Goal: Task Accomplishment & Management: Manage account settings

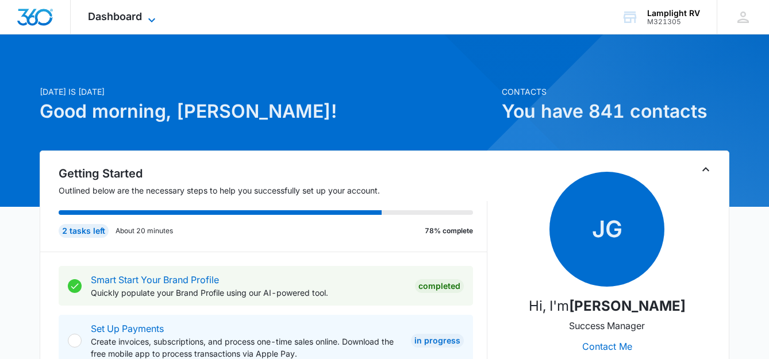
click at [152, 20] on icon at bounding box center [152, 20] width 14 height 14
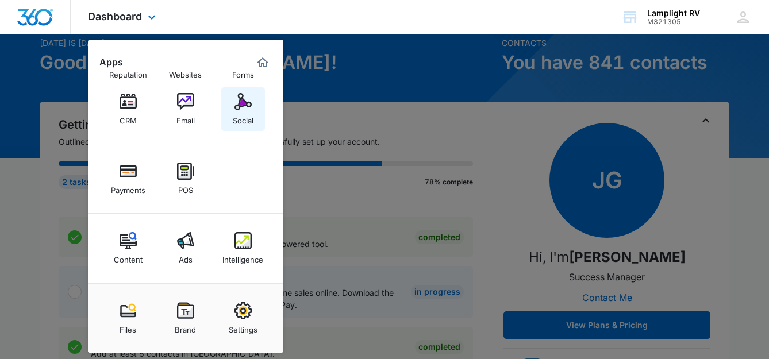
scroll to position [56, 0]
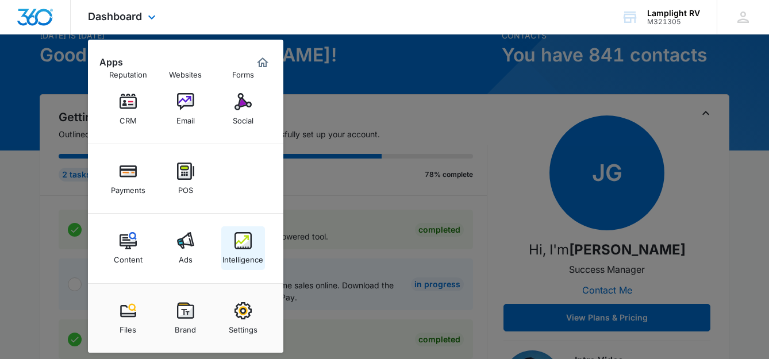
click at [242, 253] on div "Intelligence" at bounding box center [242, 256] width 41 height 15
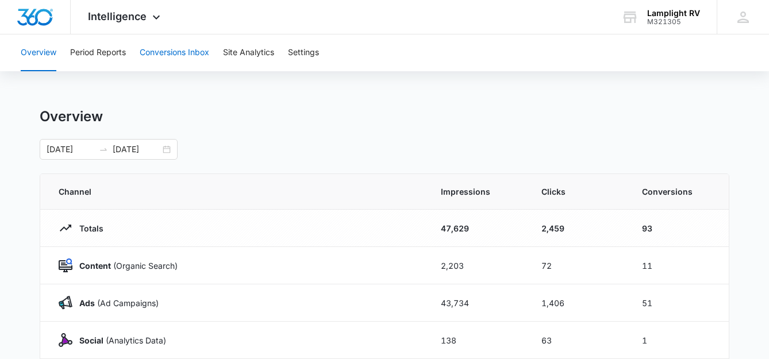
click at [186, 55] on button "Conversions Inbox" at bounding box center [175, 52] width 70 height 37
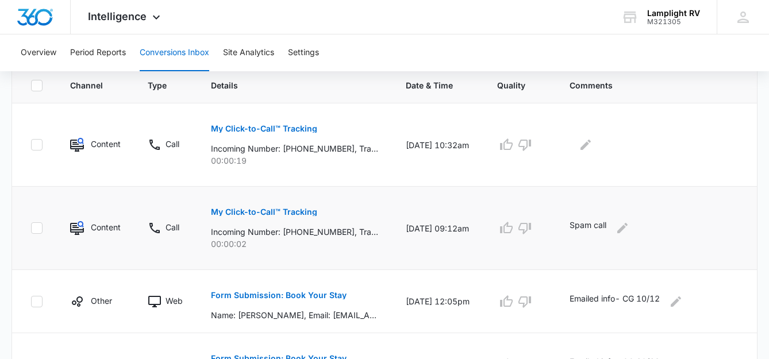
scroll to position [256, 0]
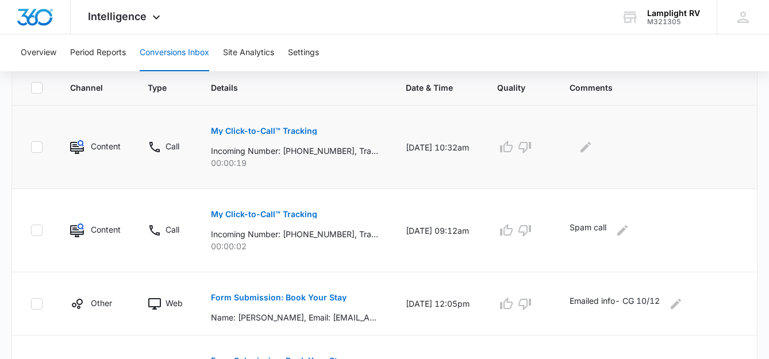
click at [314, 133] on p "My Click-to-Call™ Tracking" at bounding box center [264, 131] width 106 height 8
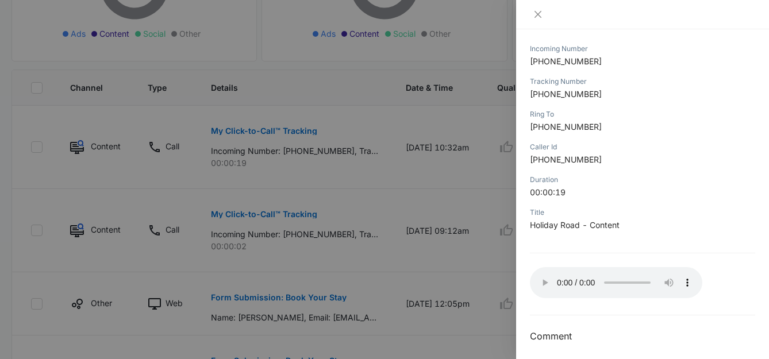
scroll to position [151, 0]
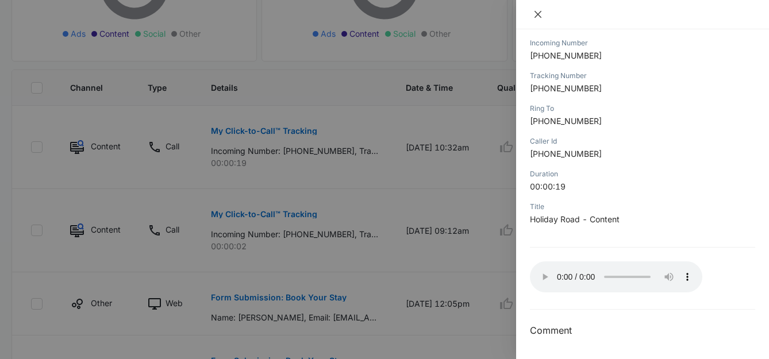
click at [538, 12] on icon "close" at bounding box center [537, 14] width 9 height 9
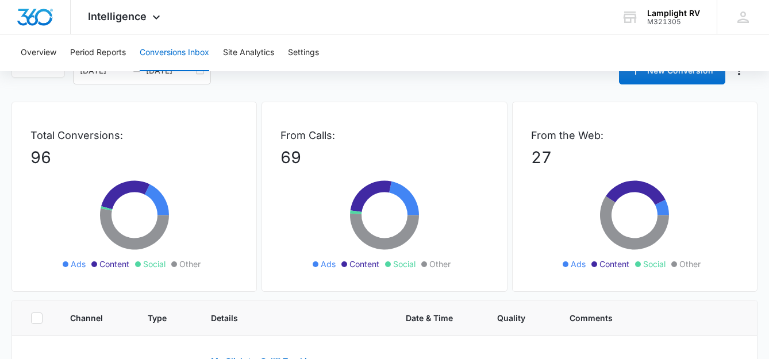
scroll to position [0, 0]
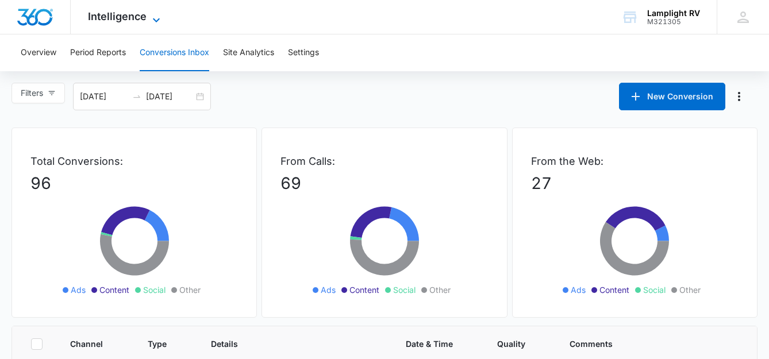
click at [161, 13] on icon at bounding box center [156, 20] width 14 height 14
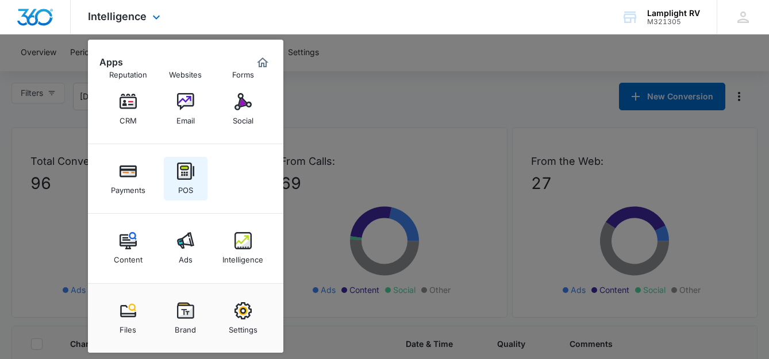
scroll to position [31, 0]
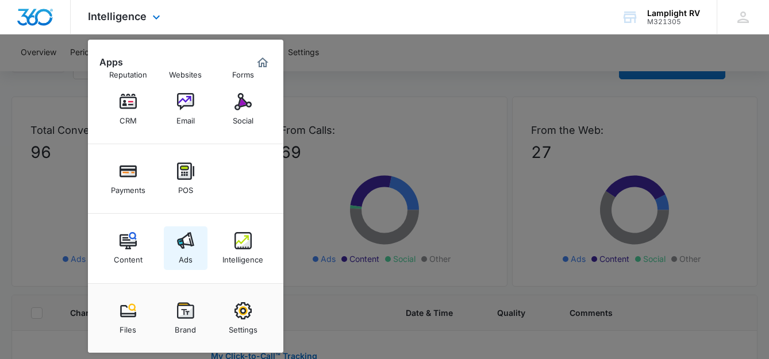
click at [187, 252] on div "Ads" at bounding box center [186, 256] width 14 height 15
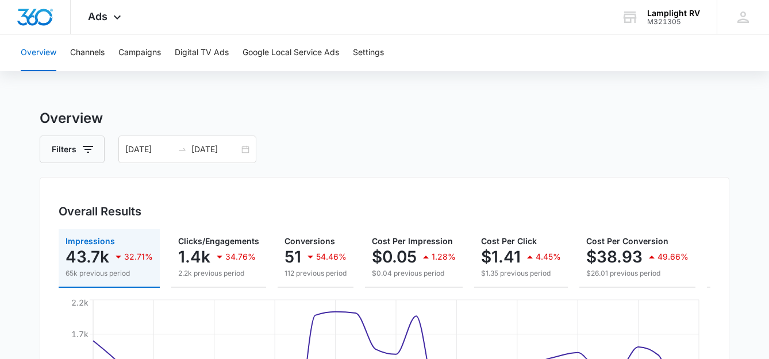
click at [106, 52] on div "Overview Channels Campaigns Digital TV Ads Google Local Service Ads Settings" at bounding box center [384, 52] width 741 height 37
click at [100, 52] on button "Channels" at bounding box center [87, 52] width 34 height 37
click at [132, 54] on button "Campaigns" at bounding box center [139, 52] width 43 height 37
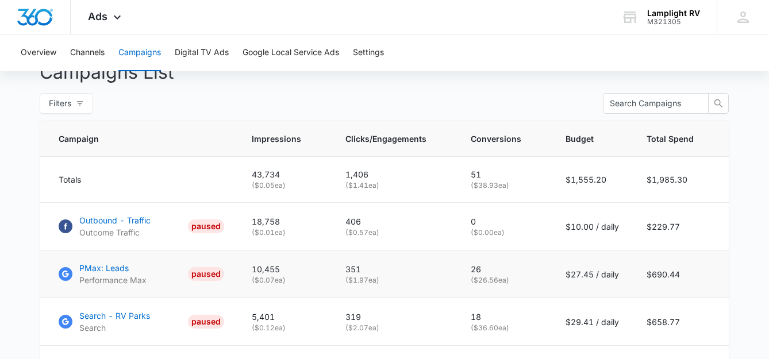
scroll to position [436, 0]
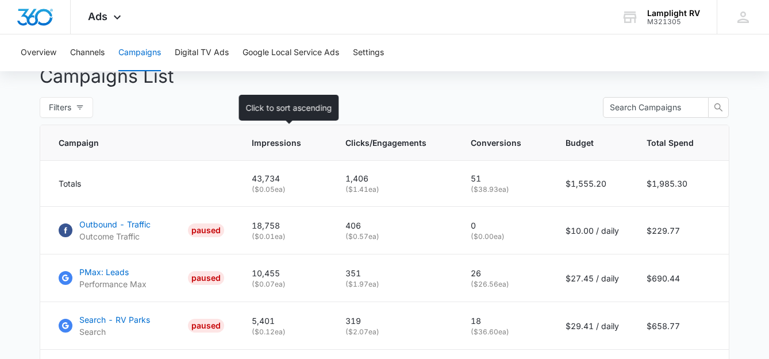
click at [245, 129] on th "Impressions" at bounding box center [285, 143] width 94 height 36
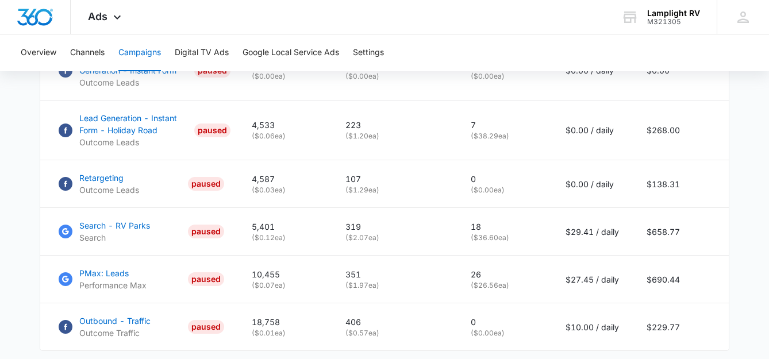
scroll to position [615, 0]
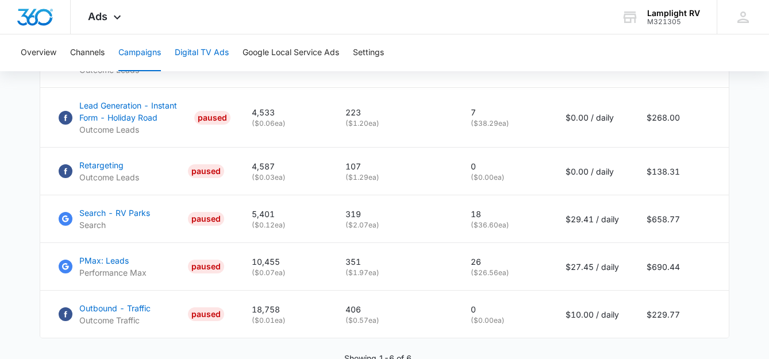
click at [196, 59] on button "Digital TV Ads" at bounding box center [202, 52] width 54 height 37
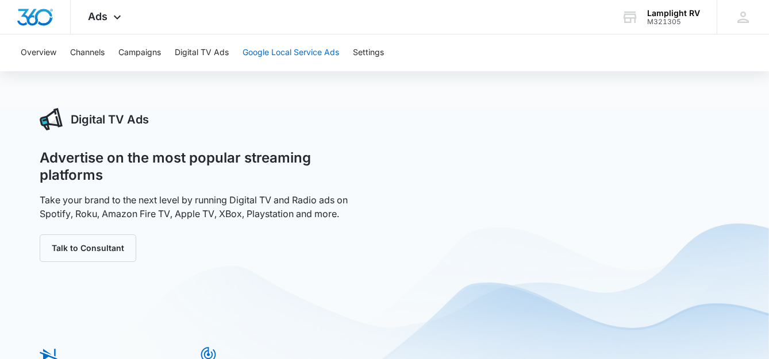
click at [295, 59] on button "Google Local Service Ads" at bounding box center [290, 52] width 96 height 37
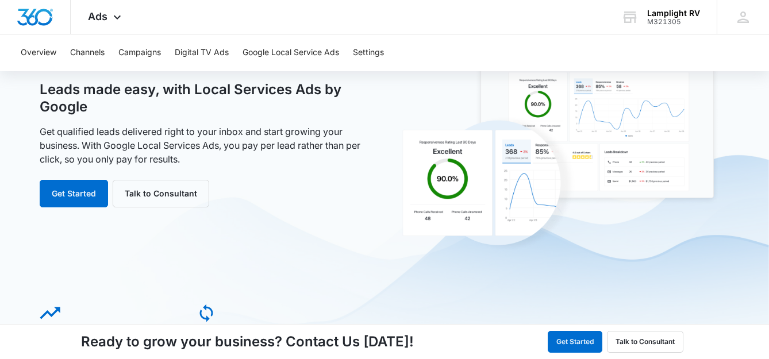
scroll to position [72, 0]
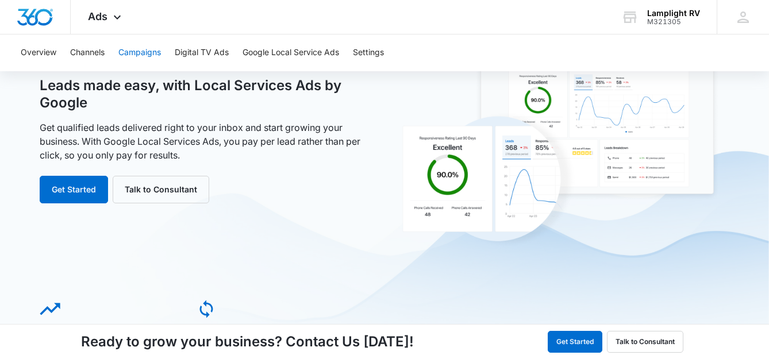
click at [152, 52] on button "Campaigns" at bounding box center [139, 52] width 43 height 37
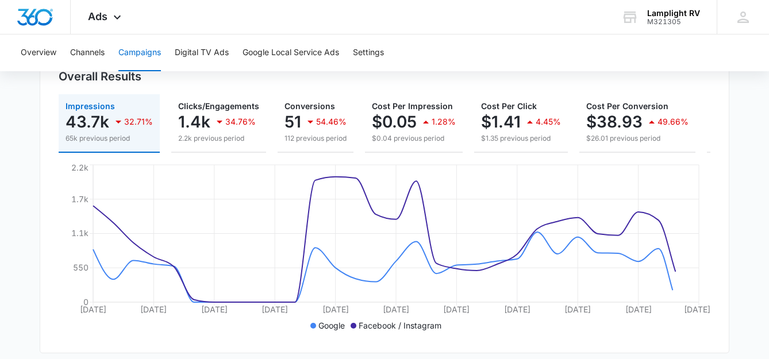
scroll to position [153, 0]
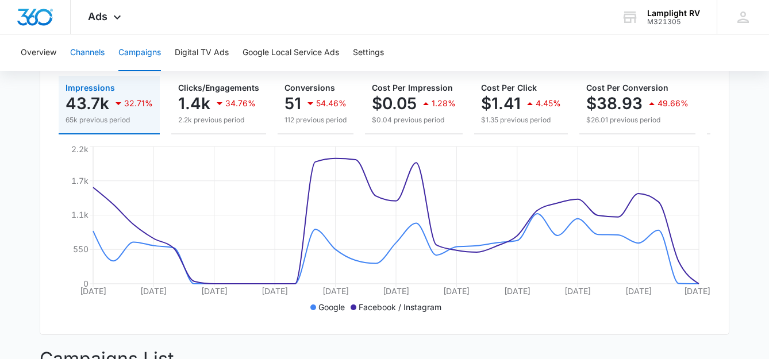
click at [105, 53] on button "Channels" at bounding box center [87, 52] width 34 height 37
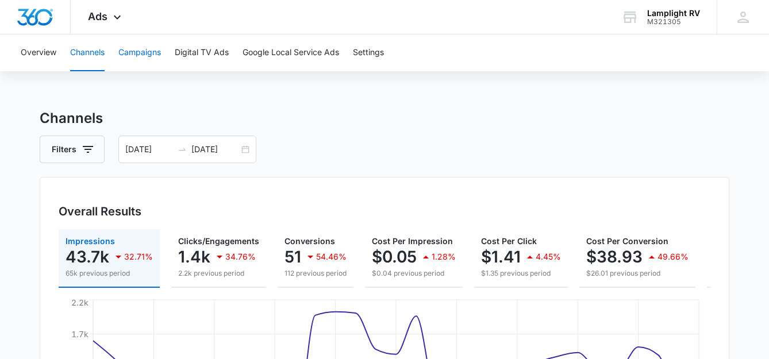
click at [153, 59] on button "Campaigns" at bounding box center [139, 52] width 43 height 37
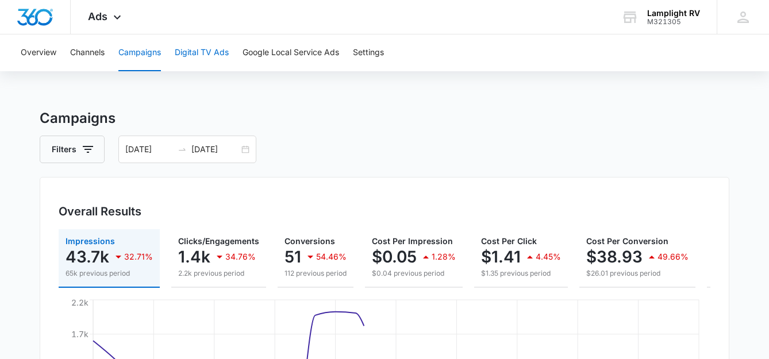
click at [211, 61] on button "Digital TV Ads" at bounding box center [202, 52] width 54 height 37
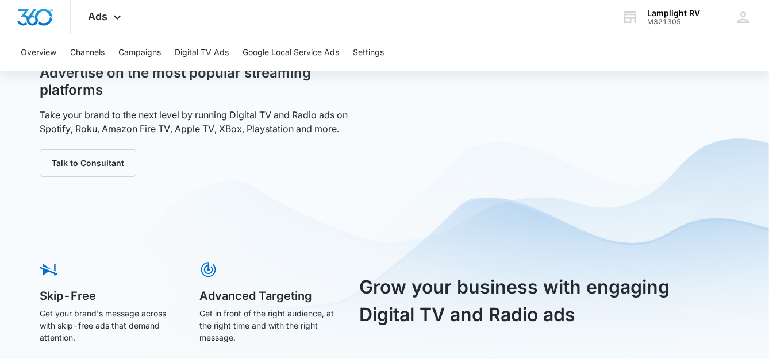
scroll to position [39, 0]
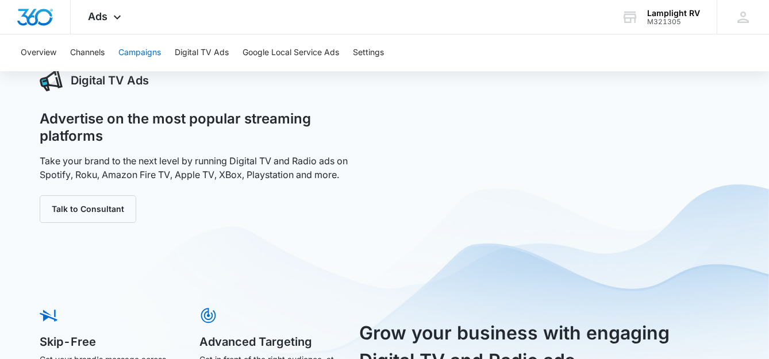
click at [131, 55] on button "Campaigns" at bounding box center [139, 52] width 43 height 37
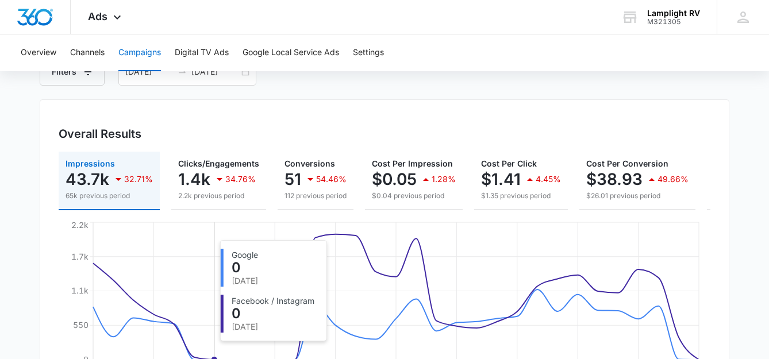
scroll to position [67, 0]
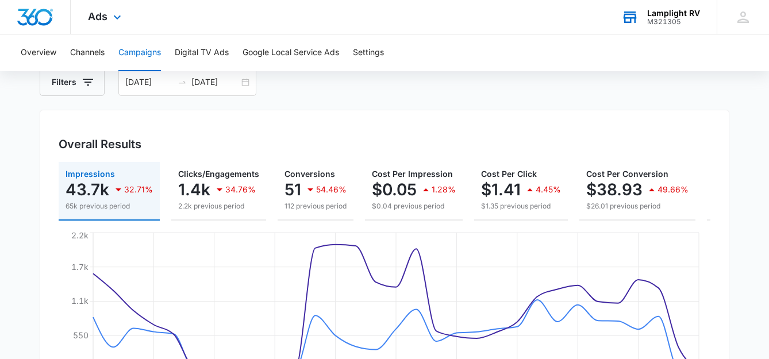
click at [667, 18] on div "M321305" at bounding box center [673, 22] width 53 height 8
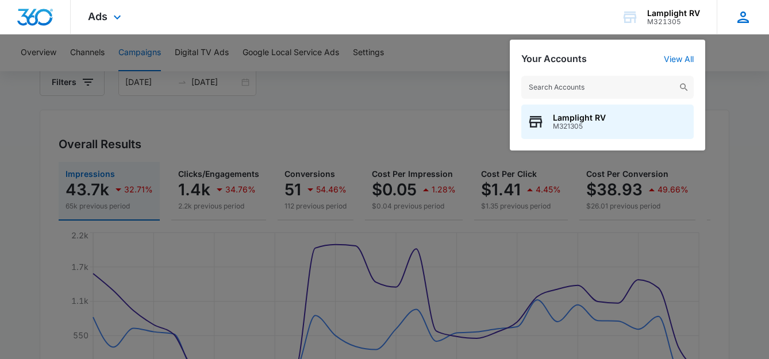
click at [740, 24] on icon at bounding box center [742, 17] width 17 height 17
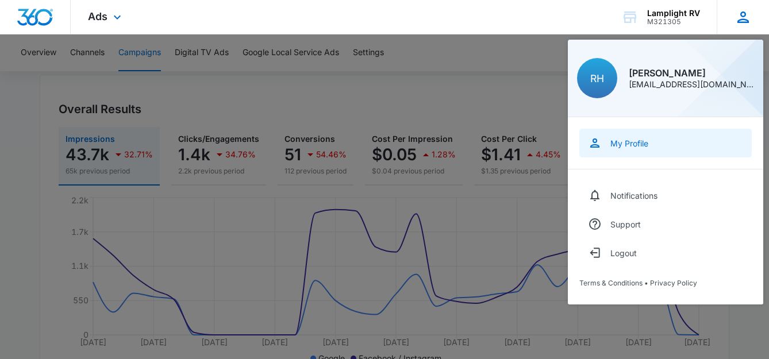
scroll to position [104, 0]
click at [658, 141] on link "My Profile" at bounding box center [665, 143] width 172 height 29
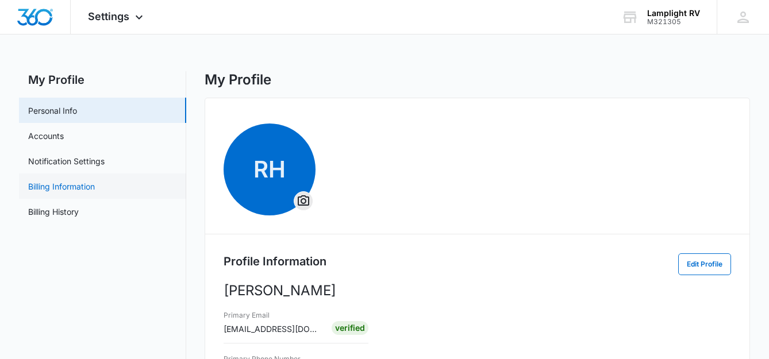
click at [94, 191] on link "Billing Information" at bounding box center [61, 186] width 67 height 12
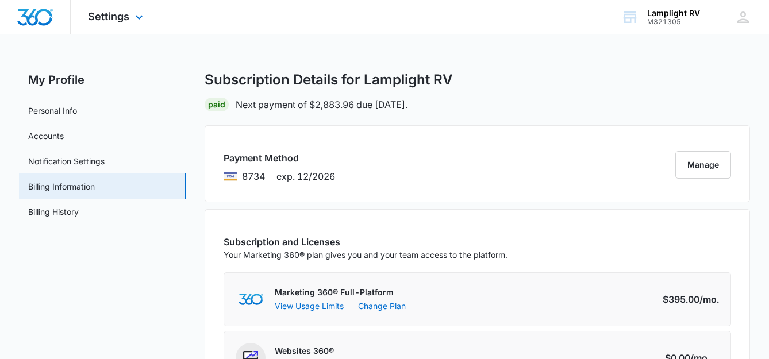
click at [138, 12] on icon at bounding box center [139, 17] width 14 height 14
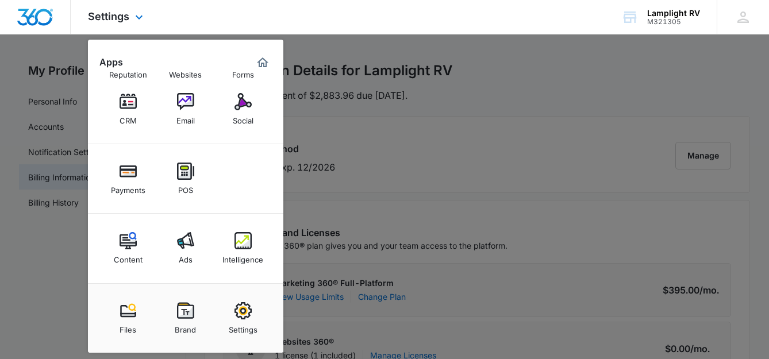
scroll to position [11, 0]
click at [182, 249] on img at bounding box center [185, 240] width 17 height 17
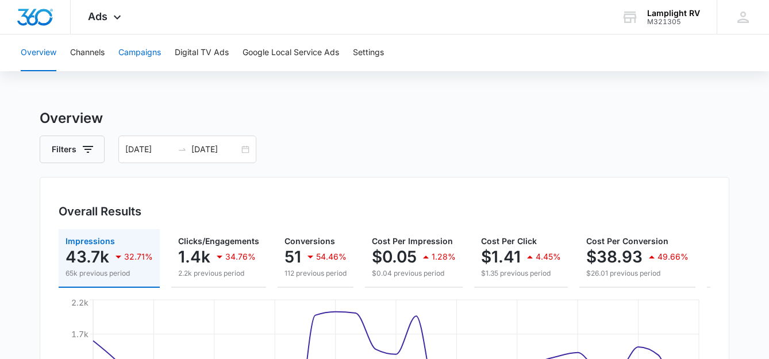
click at [149, 57] on button "Campaigns" at bounding box center [139, 52] width 43 height 37
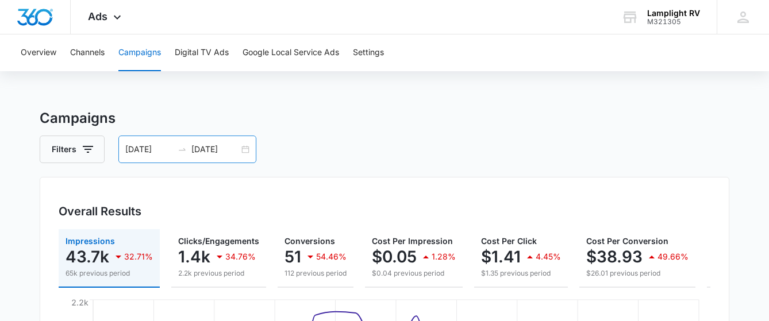
click at [243, 151] on div "[DATE] [DATE]" at bounding box center [187, 150] width 138 height 28
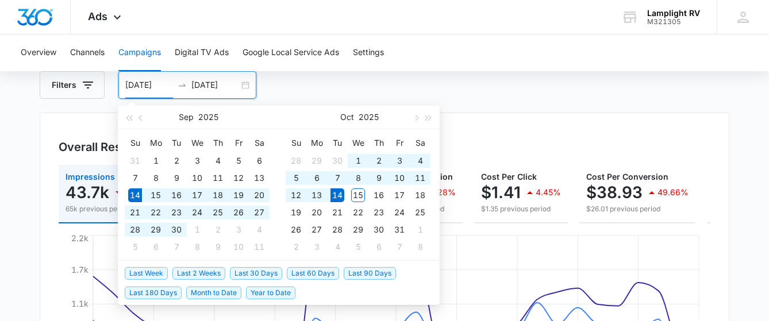
scroll to position [68, 0]
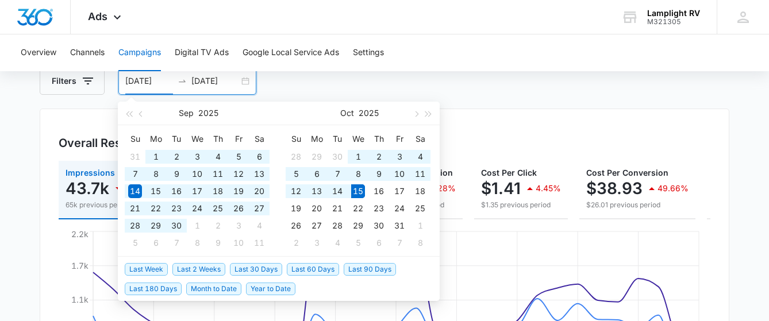
click at [319, 271] on span "Last 60 Days" at bounding box center [313, 269] width 52 height 13
type input "[DATE]"
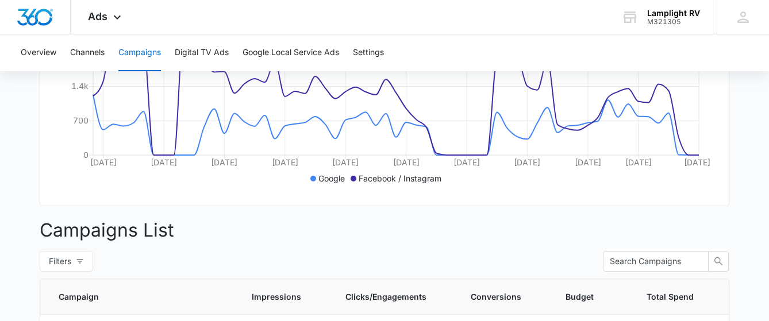
scroll to position [252, 0]
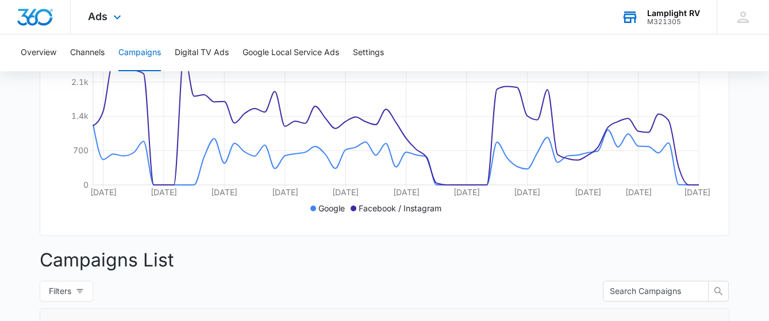
click at [693, 19] on div "M321305" at bounding box center [673, 22] width 53 height 8
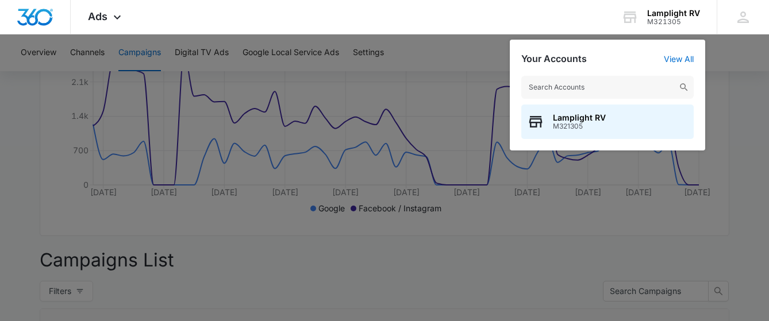
click at [734, 124] on div at bounding box center [384, 160] width 769 height 321
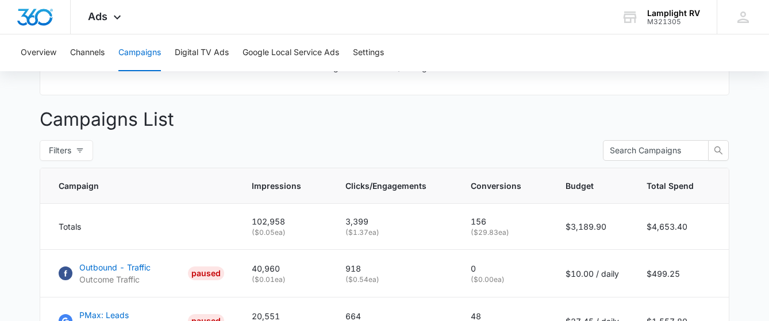
scroll to position [383, 0]
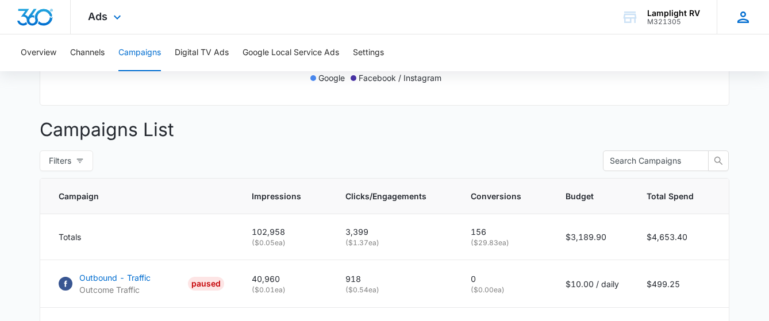
click at [742, 16] on icon at bounding box center [742, 16] width 11 height 11
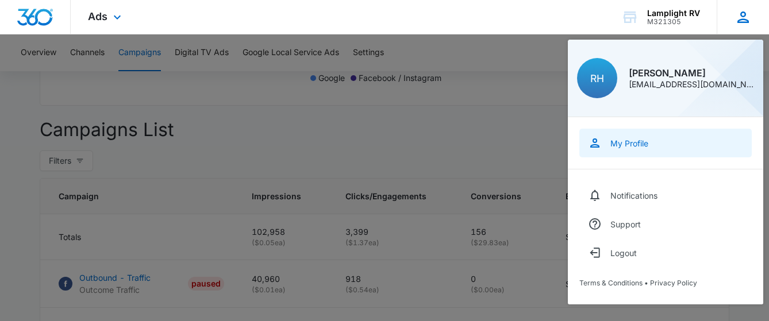
click at [649, 144] on link "My Profile" at bounding box center [665, 143] width 172 height 29
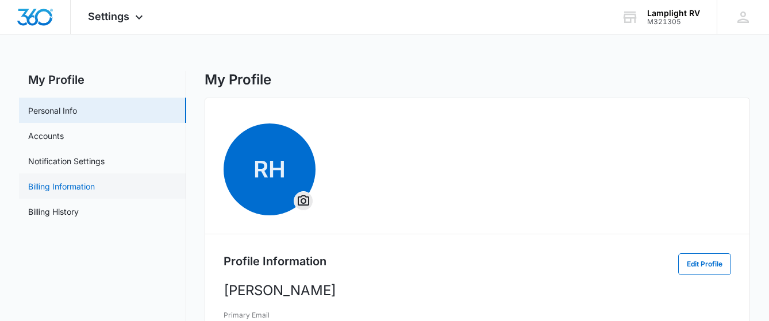
click at [95, 188] on link "Billing Information" at bounding box center [61, 186] width 67 height 12
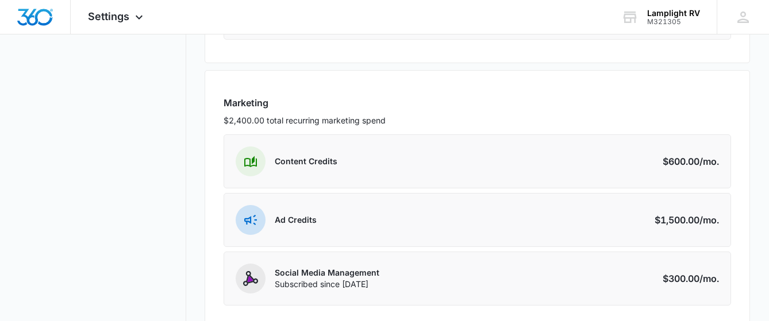
scroll to position [469, 0]
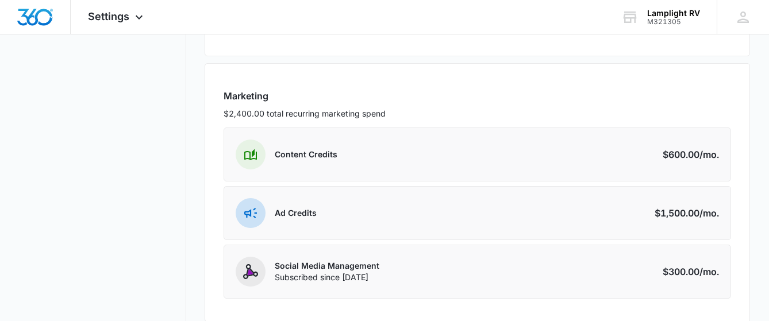
click at [328, 154] on p "Content Credits" at bounding box center [306, 154] width 63 height 11
drag, startPoint x: 341, startPoint y: 156, endPoint x: 276, endPoint y: 160, distance: 65.6
click at [276, 160] on div "Content Credits Amount $600.00 /mo." at bounding box center [476, 155] width 507 height 54
drag, startPoint x: 339, startPoint y: 152, endPoint x: 276, endPoint y: 153, distance: 62.6
click at [276, 153] on div "Content Credits Amount $600.00 /mo." at bounding box center [476, 155] width 507 height 54
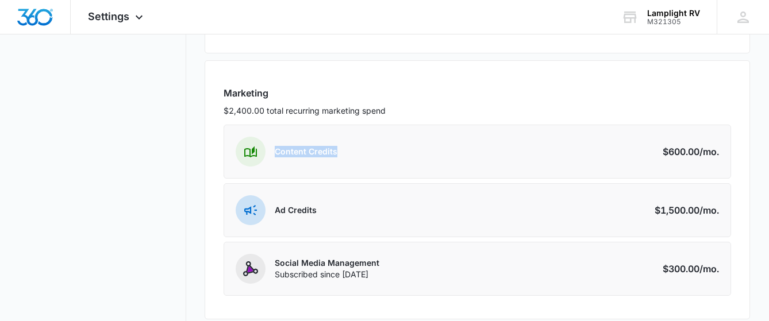
scroll to position [485, 0]
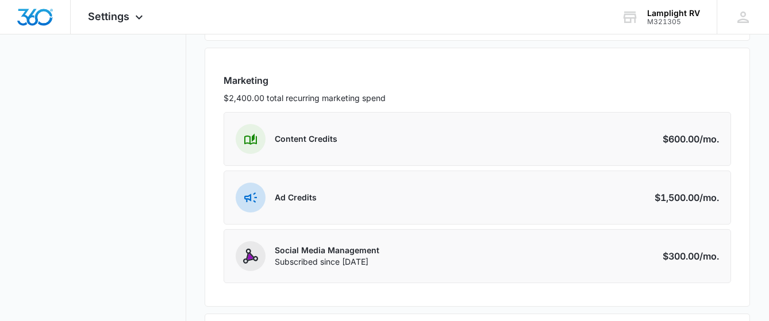
click at [423, 92] on p "$2,400.00 total recurring marketing spend" at bounding box center [476, 98] width 507 height 12
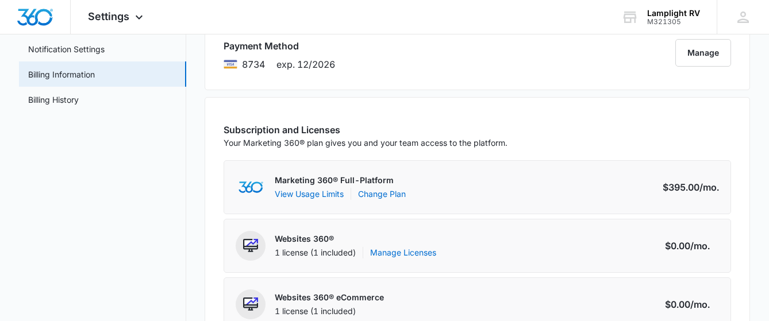
scroll to position [0, 0]
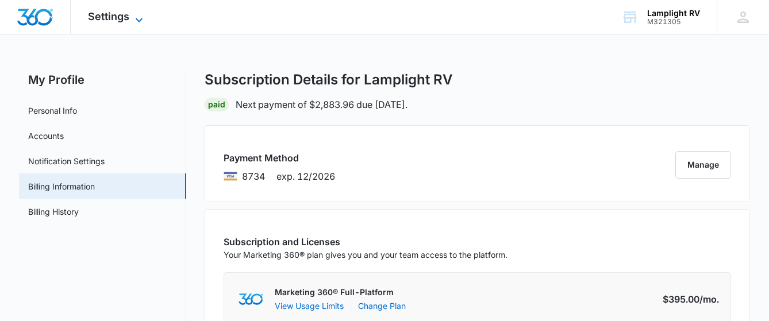
click at [136, 22] on icon at bounding box center [139, 20] width 14 height 14
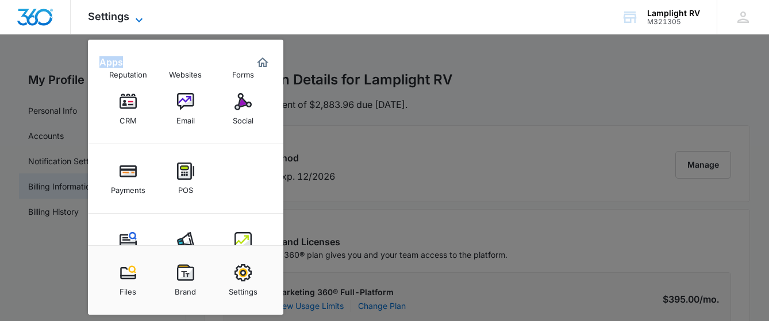
click at [136, 22] on icon at bounding box center [139, 20] width 14 height 14
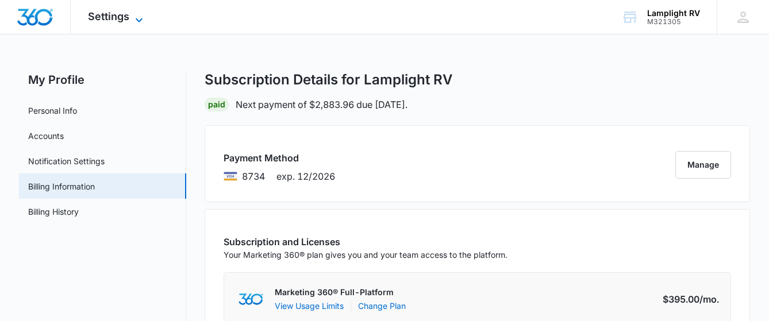
click at [136, 22] on icon at bounding box center [139, 20] width 14 height 14
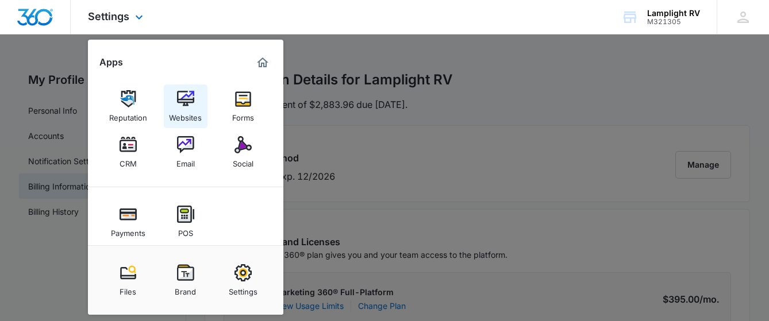
click at [187, 107] on img at bounding box center [185, 98] width 17 height 17
